Goal: Information Seeking & Learning: Understand process/instructions

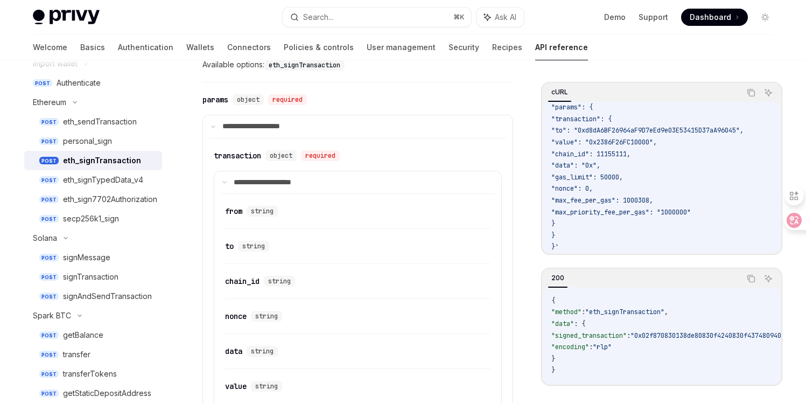
scroll to position [437, 0]
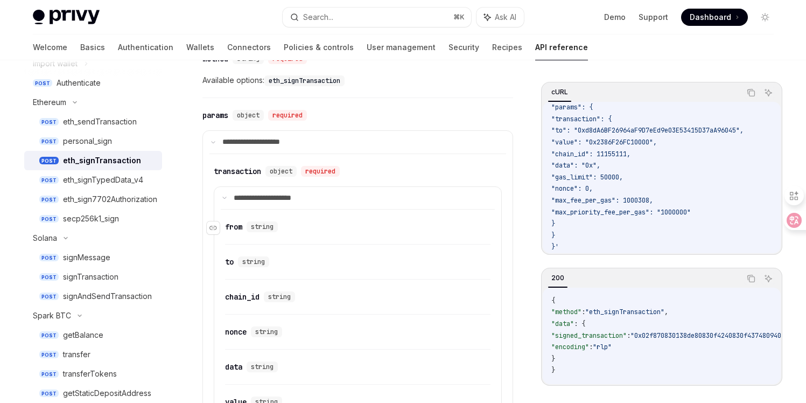
click at [261, 224] on span "string" at bounding box center [262, 226] width 23 height 9
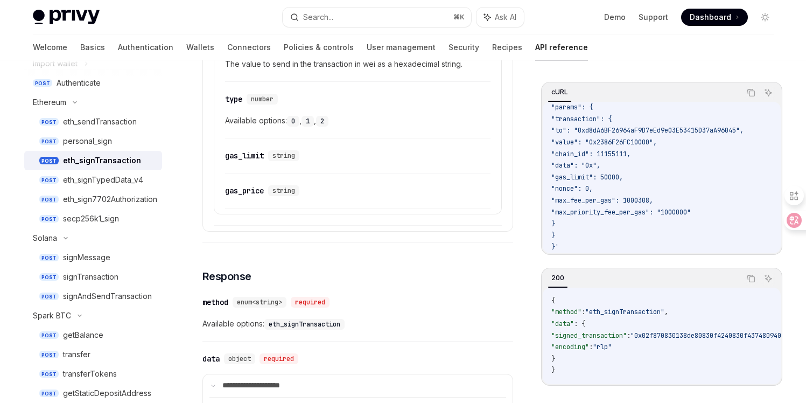
scroll to position [734, 0]
